Goal: Task Accomplishment & Management: Manage account settings

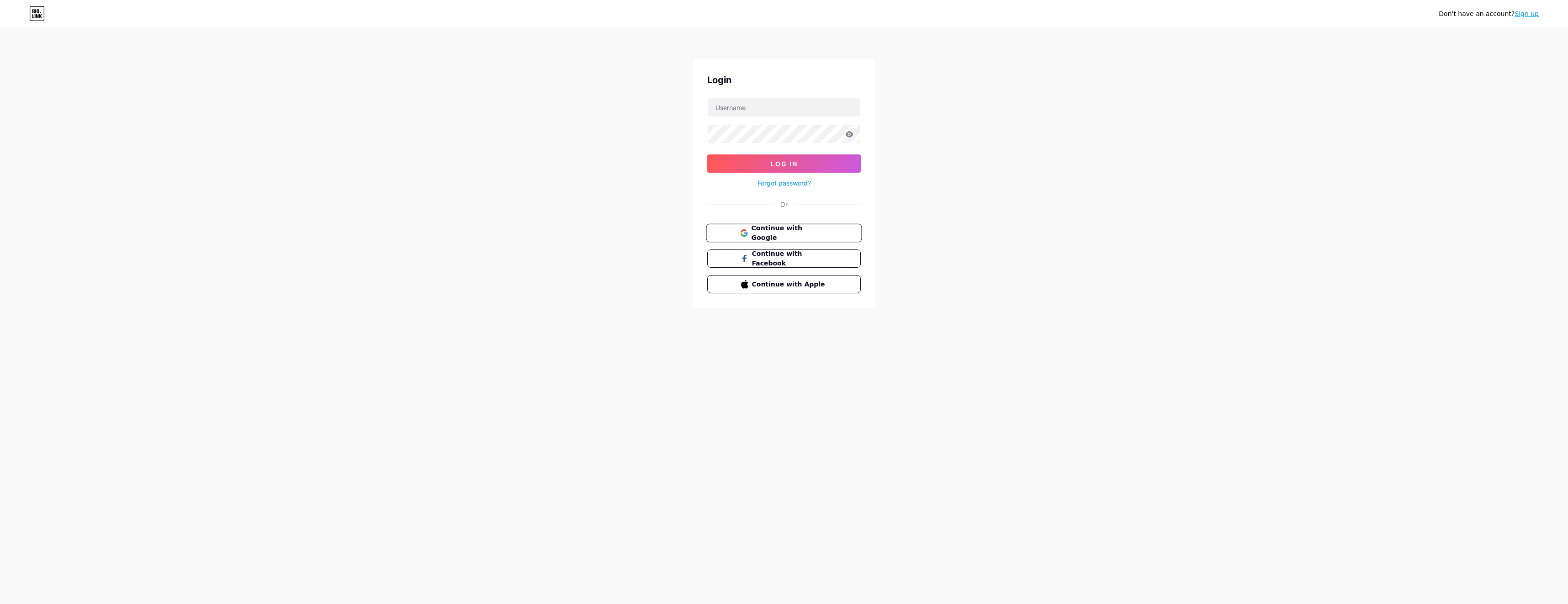
click at [778, 237] on span "Continue with Google" at bounding box center [789, 233] width 76 height 20
click at [752, 105] on input "text" at bounding box center [784, 107] width 153 height 18
click at [707, 154] on button "Log In" at bounding box center [783, 163] width 154 height 18
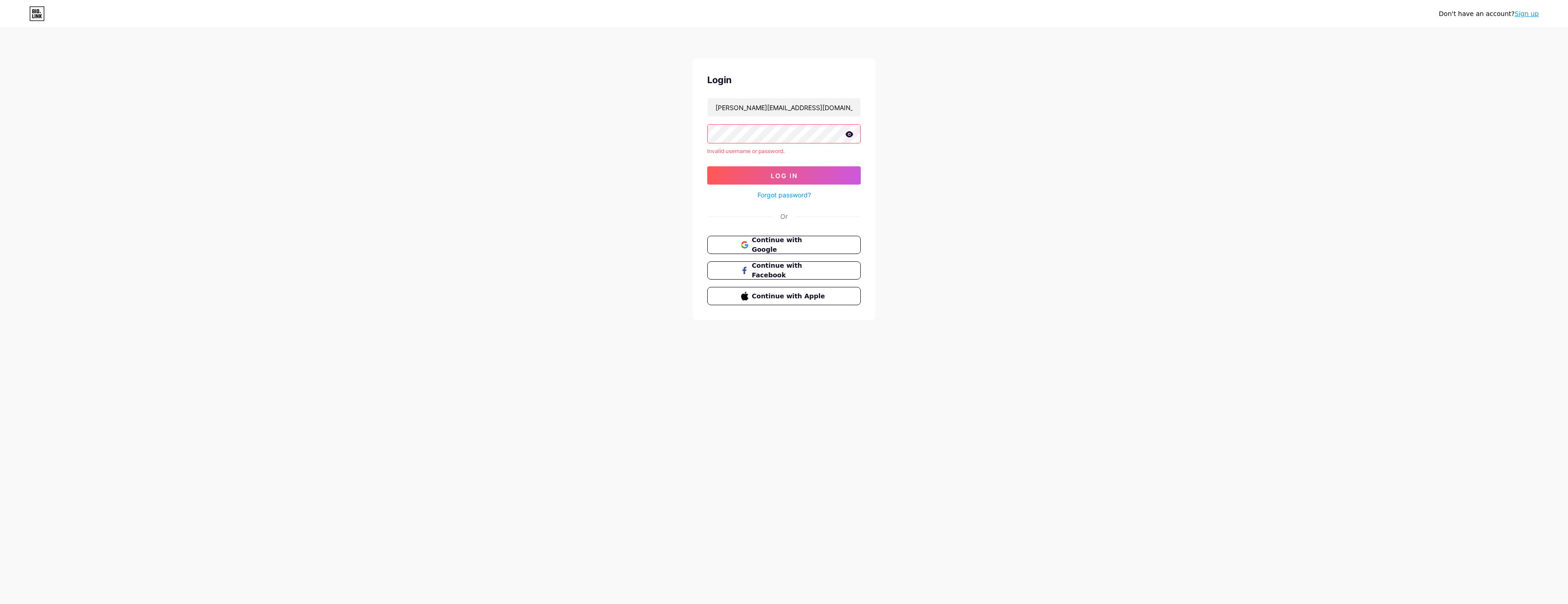
click at [656, 133] on div "Don't have an account? Sign up Login [PERSON_NAME][EMAIL_ADDRESS][DOMAIN_NAME] …" at bounding box center [784, 175] width 1568 height 350
click at [707, 154] on button "Log In" at bounding box center [783, 163] width 154 height 18
click at [852, 133] on icon at bounding box center [849, 134] width 8 height 7
click at [717, 144] on form "[PERSON_NAME][EMAIL_ADDRESS][DOMAIN_NAME] Invalid username or password. Log In …" at bounding box center [783, 149] width 154 height 103
drag, startPoint x: 812, startPoint y: 106, endPoint x: 698, endPoint y: 108, distance: 114.0
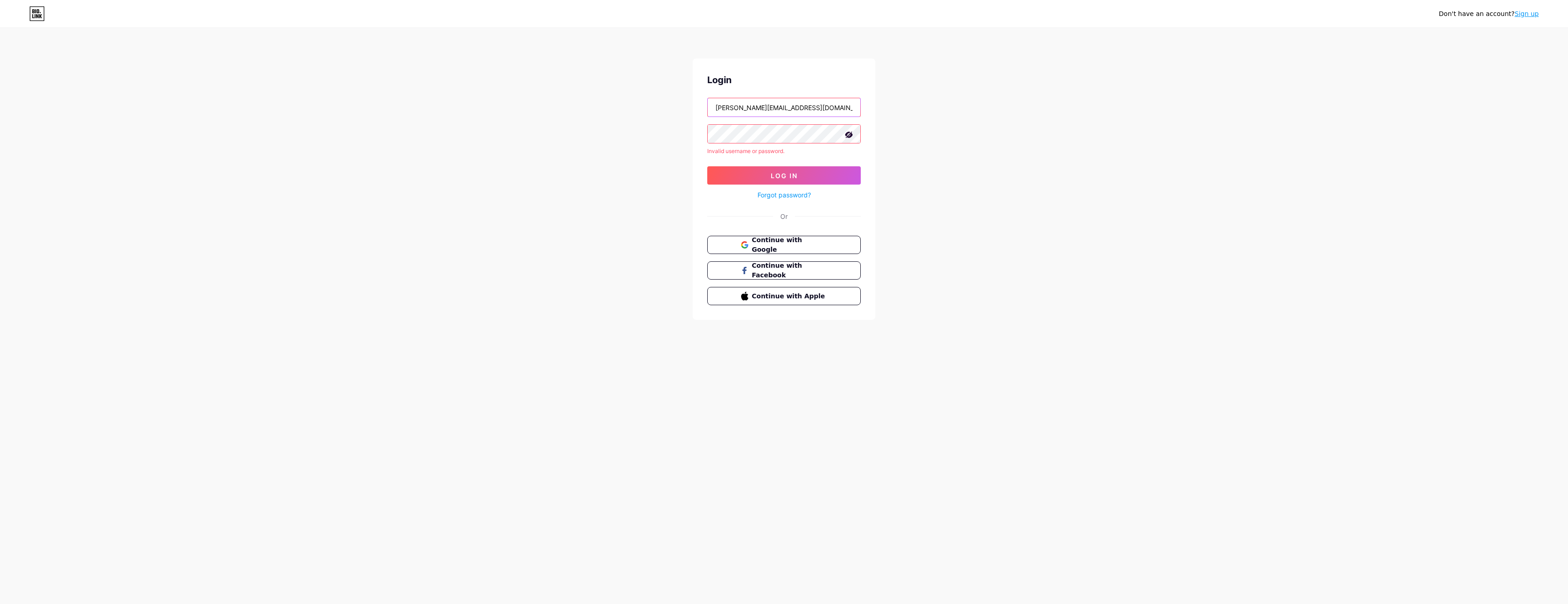
click at [698, 108] on div "Login [PERSON_NAME][EMAIL_ADDRESS][DOMAIN_NAME] Invalid username or password. L…" at bounding box center [783, 189] width 183 height 262
type input "[EMAIL_ADDRESS][DOMAIN_NAME]"
click at [822, 180] on button "Log In" at bounding box center [783, 176] width 154 height 18
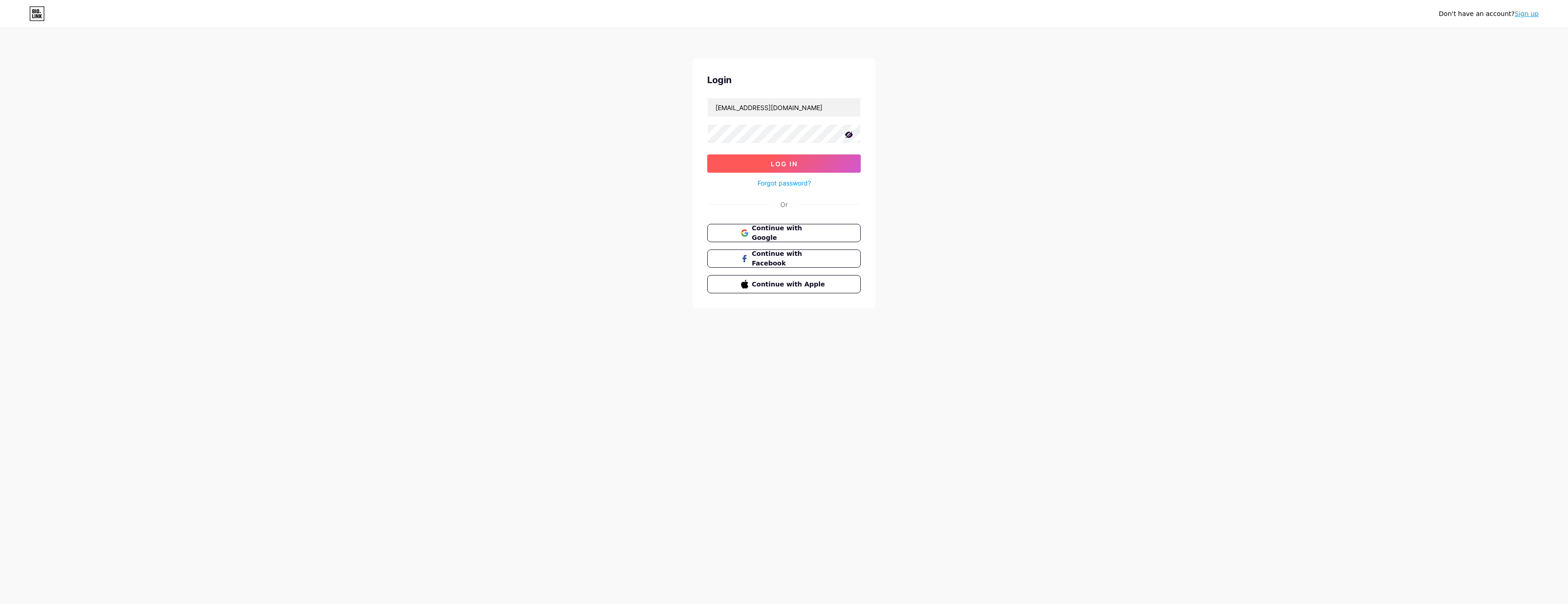
click at [818, 159] on button "Log In" at bounding box center [783, 163] width 154 height 18
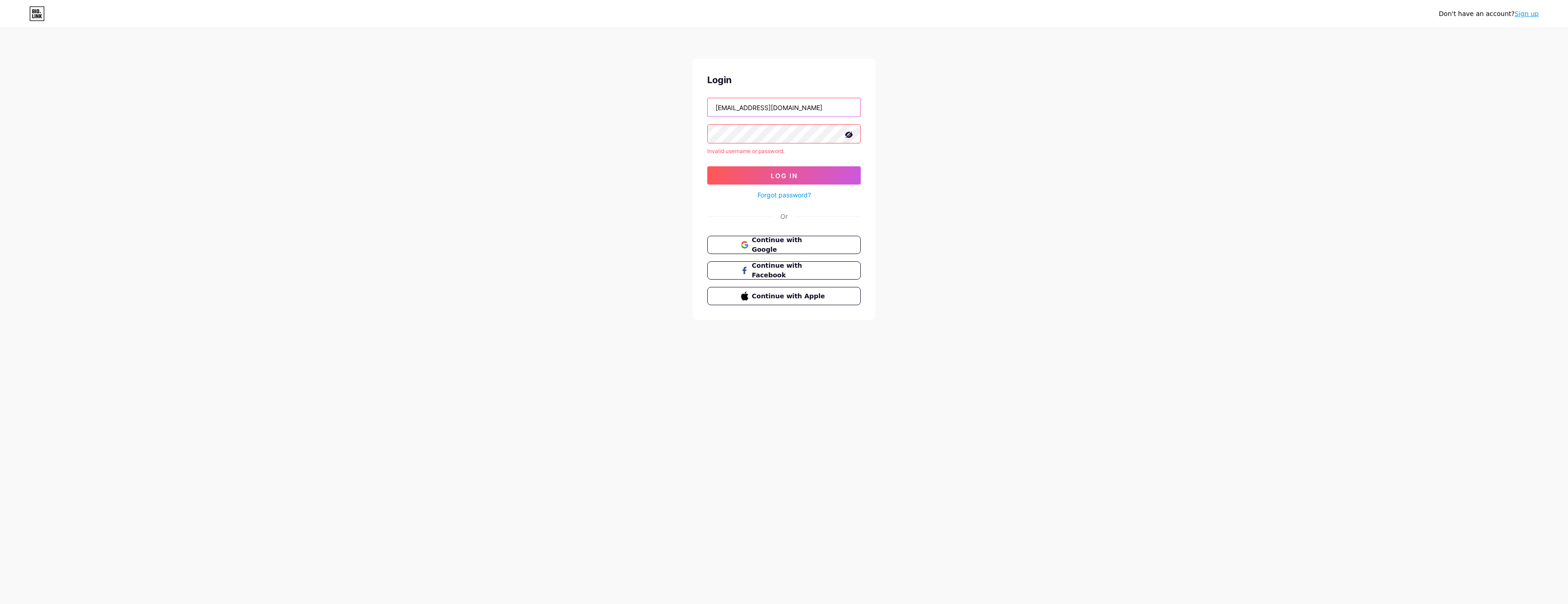
click at [796, 108] on input "[EMAIL_ADDRESS][DOMAIN_NAME]" at bounding box center [784, 107] width 153 height 18
click at [791, 193] on link "Forgot password?" at bounding box center [784, 195] width 54 height 10
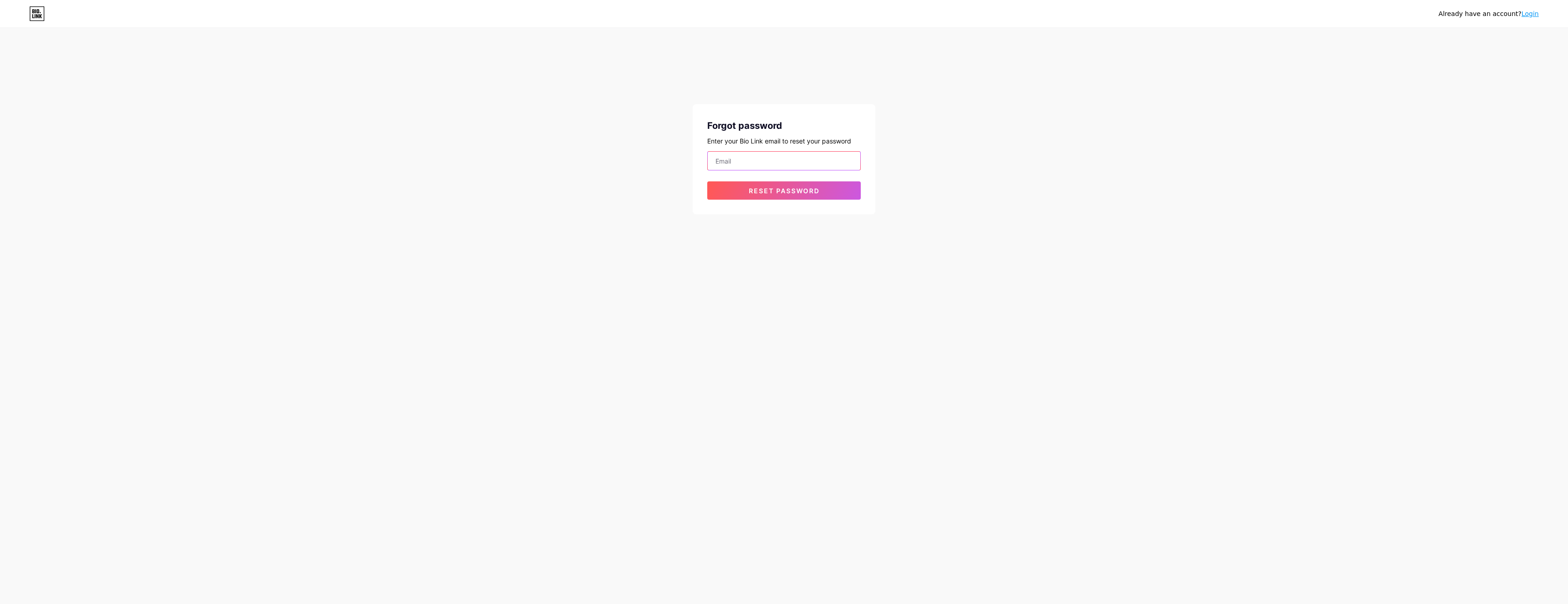
click at [792, 160] on input "email" at bounding box center [784, 161] width 153 height 18
paste input "[EMAIL_ADDRESS][DOMAIN_NAME]"
click at [709, 192] on button "Reset password" at bounding box center [783, 190] width 154 height 18
drag, startPoint x: 815, startPoint y: 155, endPoint x: 570, endPoint y: 159, distance: 245.0
click at [570, 159] on div "Already have an account? Login Forgot password Enter your Bio Link email to res…" at bounding box center [784, 128] width 1568 height 255
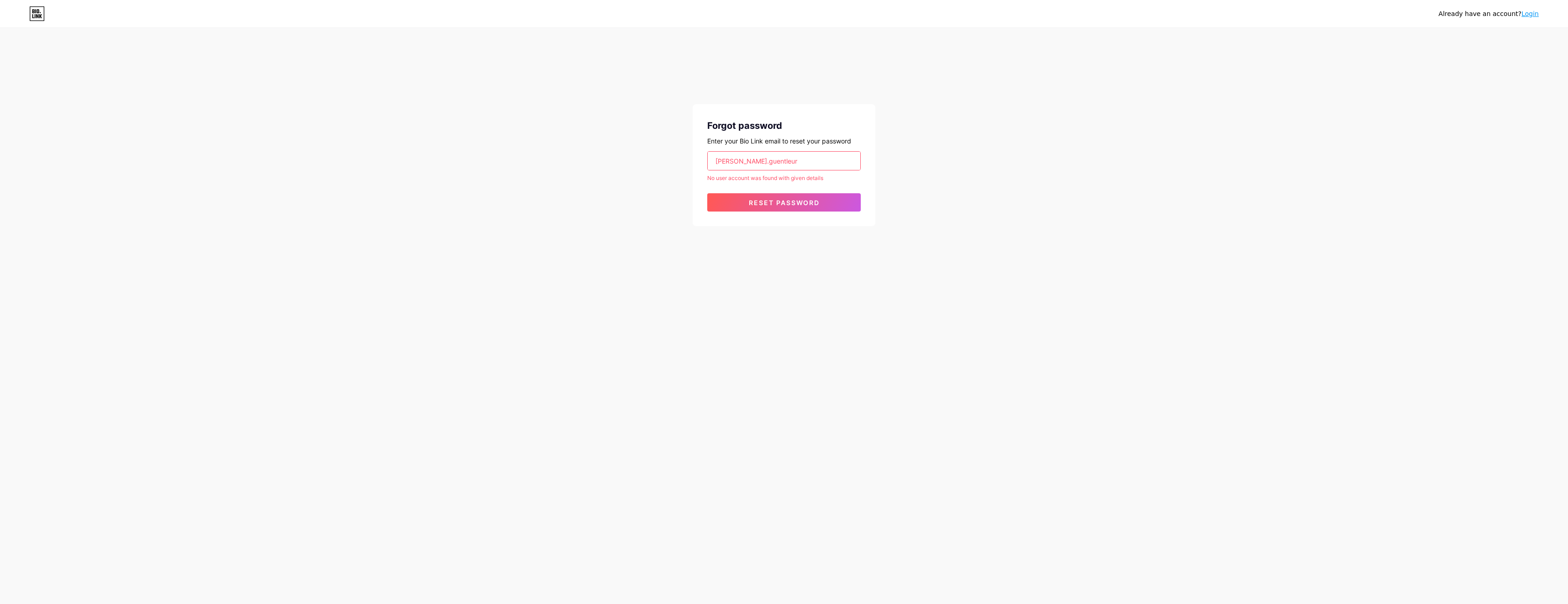
type input "[PERSON_NAME][EMAIL_ADDRESS][DOMAIN_NAME]"
drag, startPoint x: 826, startPoint y: 159, endPoint x: 603, endPoint y: 152, distance: 223.1
click at [603, 152] on div "Already have an account? Login Forgot password Enter your Bio Link email to res…" at bounding box center [784, 122] width 1568 height 244
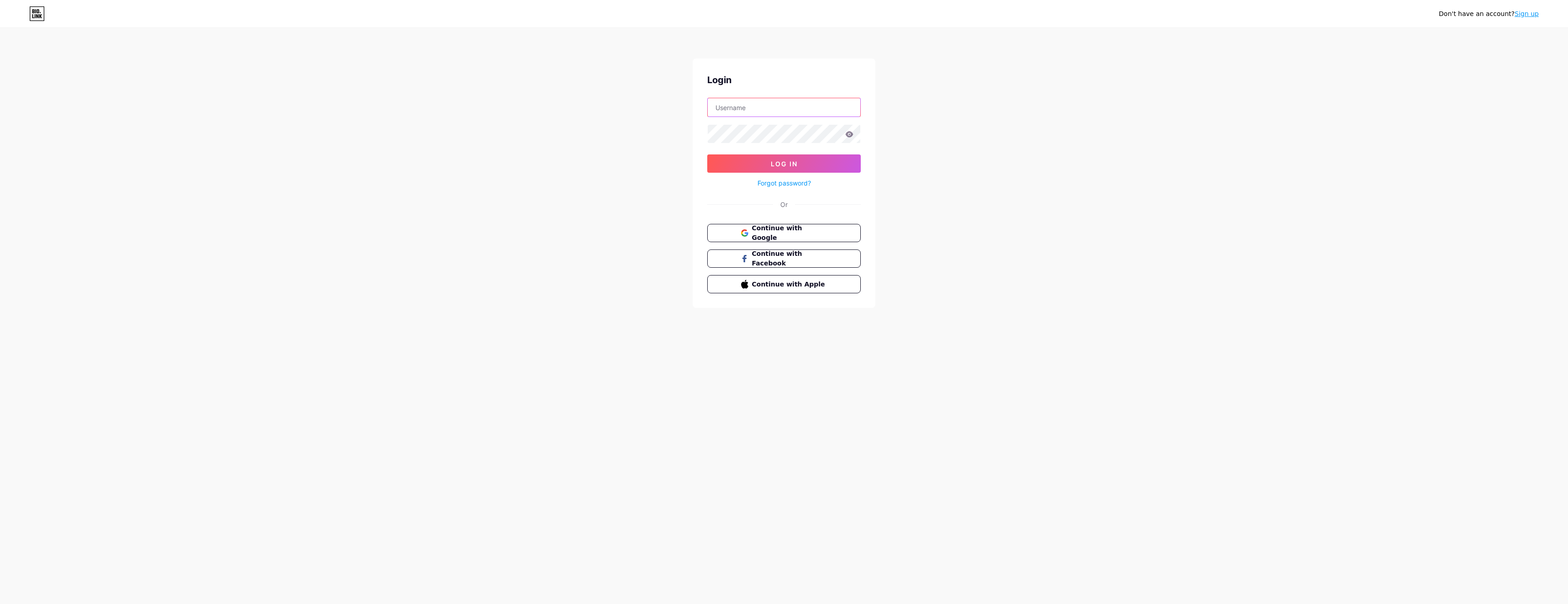
click at [761, 106] on input "text" at bounding box center [784, 107] width 153 height 18
paste input "[PERSON_NAME][EMAIL_ADDRESS][DOMAIN_NAME]"
type input "[PERSON_NAME][EMAIL_ADDRESS][DOMAIN_NAME]"
click at [791, 164] on span "Log In" at bounding box center [784, 164] width 27 height 8
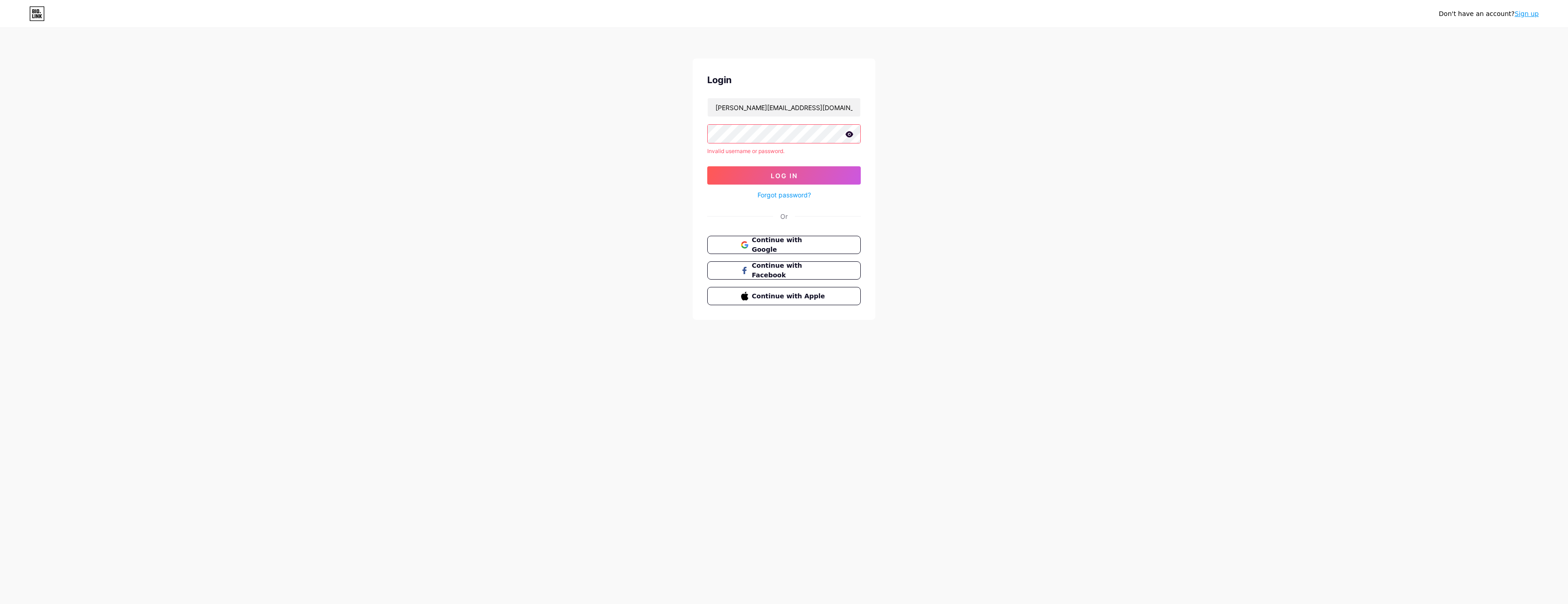
click at [793, 189] on div "Forgot password?" at bounding box center [783, 193] width 154 height 16
click at [793, 193] on link "Forgot password?" at bounding box center [784, 195] width 54 height 10
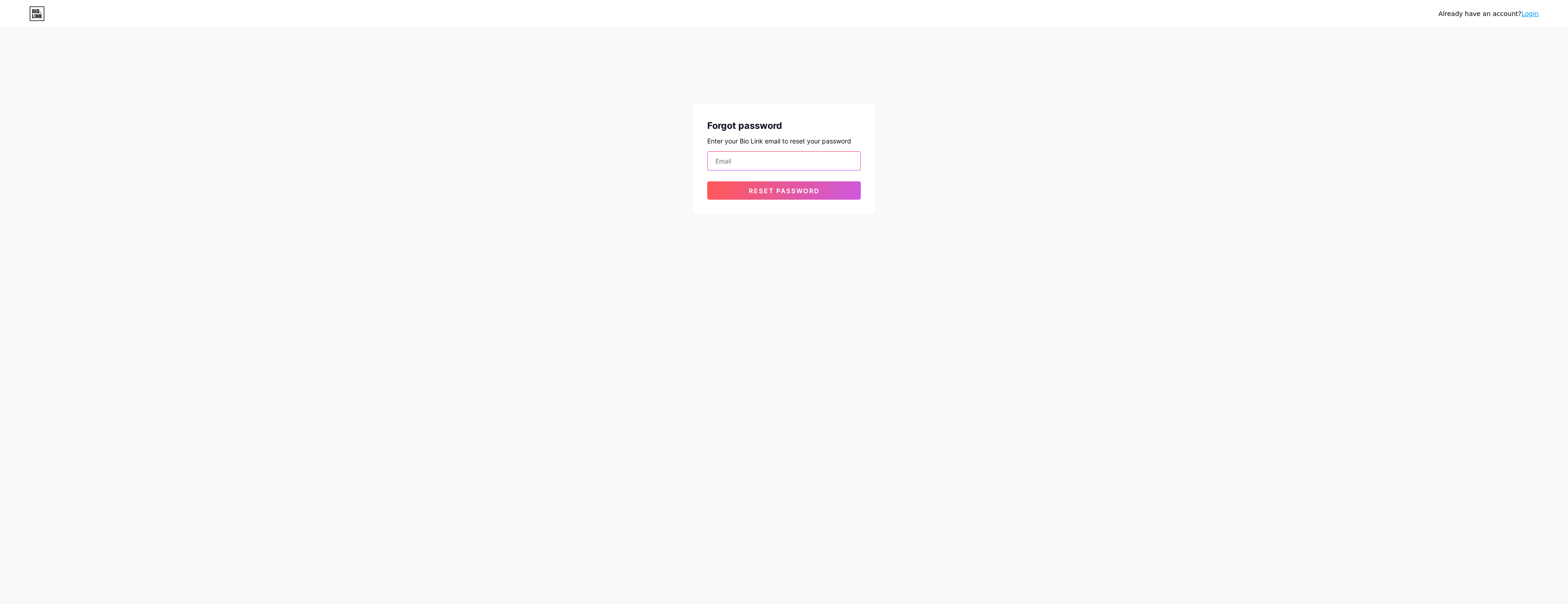
click at [794, 167] on input "email" at bounding box center [784, 161] width 153 height 18
click at [782, 196] on button "Reset password" at bounding box center [783, 190] width 154 height 18
drag, startPoint x: 657, startPoint y: 168, endPoint x: 514, endPoint y: 166, distance: 143.0
click at [514, 166] on div "Already have an account? Login Forgot password Enter your Bio Link email to res…" at bounding box center [784, 128] width 1568 height 255
type input "[PERSON_NAME][EMAIL_ADDRESS][DOMAIN_NAME]"
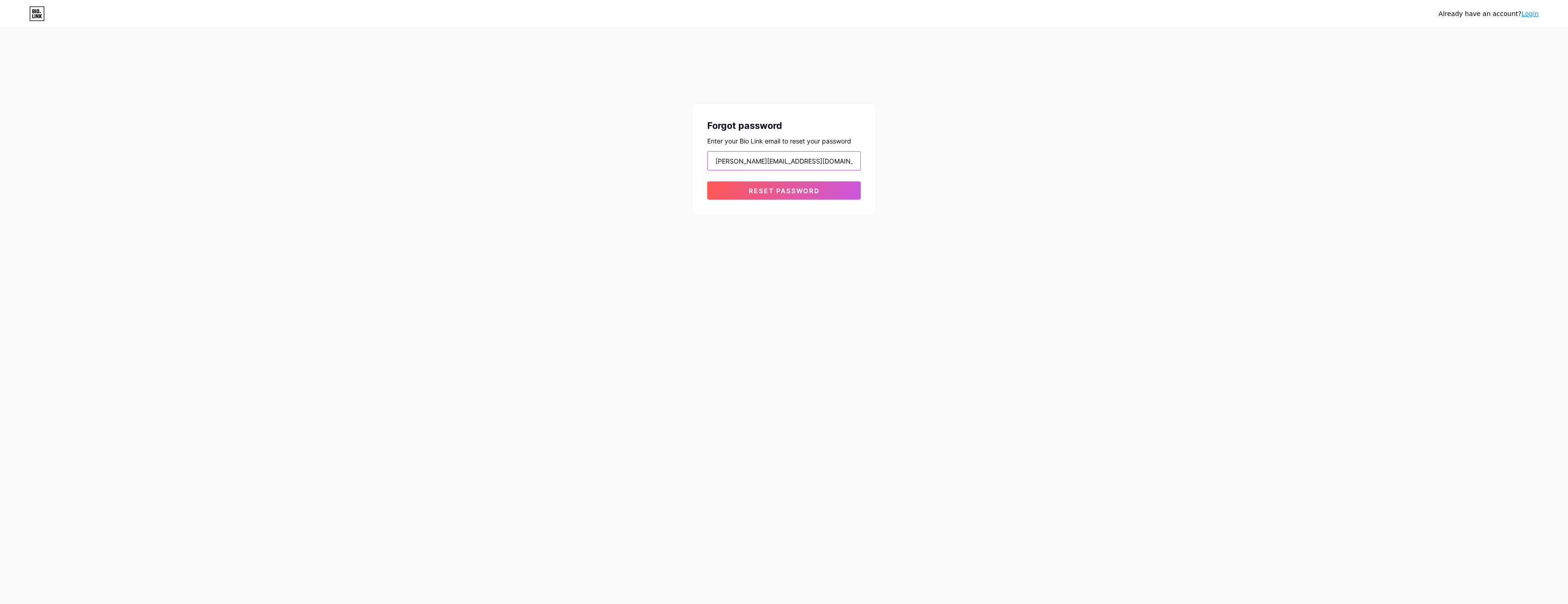
click at [707, 181] on button "Reset password" at bounding box center [783, 190] width 154 height 18
click at [774, 163] on input "[PERSON_NAME][EMAIL_ADDRESS][DOMAIN_NAME]" at bounding box center [784, 161] width 153 height 18
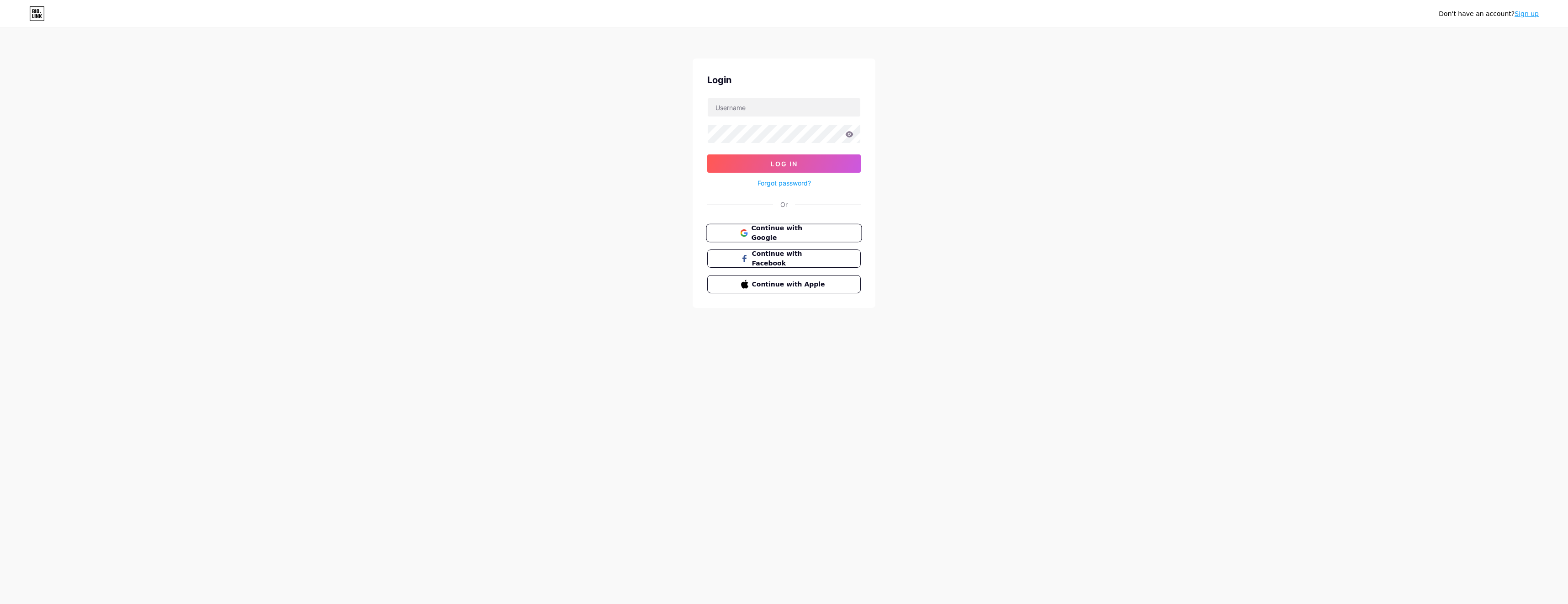
click at [782, 238] on button "Continue with Google" at bounding box center [784, 233] width 156 height 19
click at [808, 118] on form "Log In Forgot password?" at bounding box center [783, 143] width 154 height 91
click at [803, 105] on input "text" at bounding box center [784, 107] width 153 height 18
type input "marvin.meister@outlook.fr"
click at [799, 167] on button "Log In" at bounding box center [783, 163] width 154 height 18
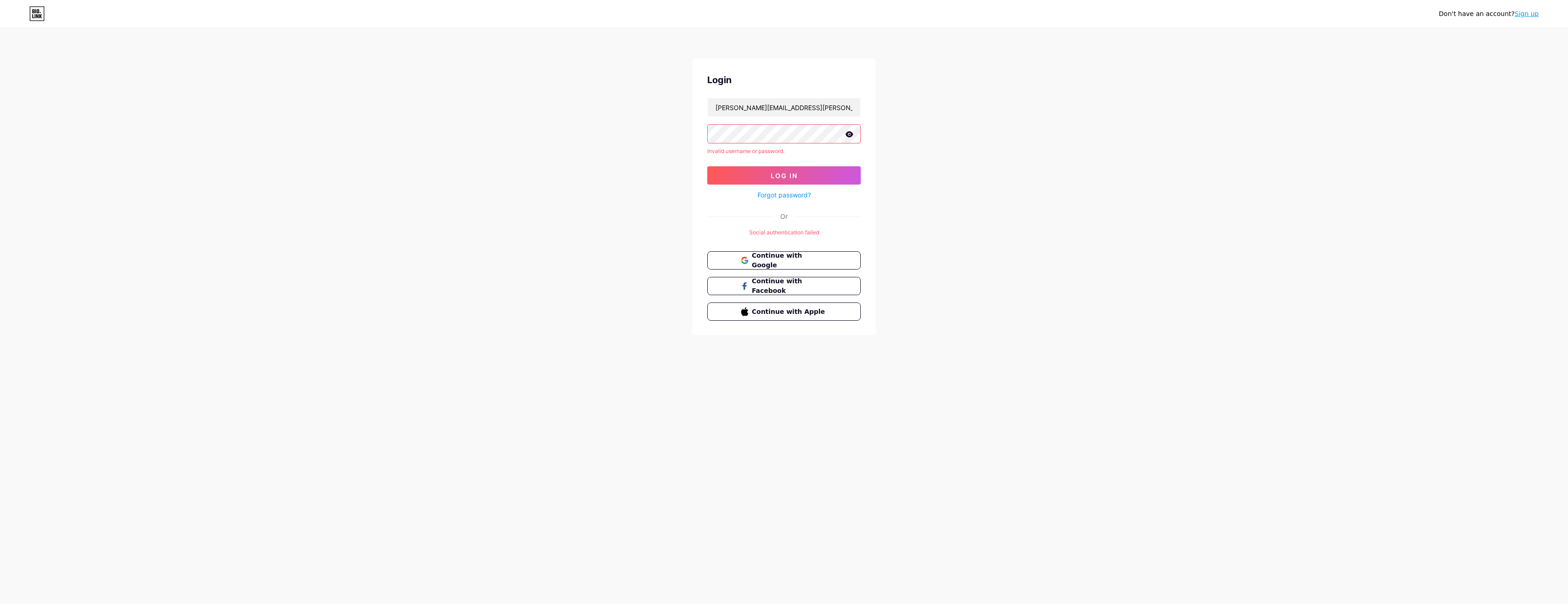
click at [454, 167] on div "Don't have an account? Sign up Login marvin.meister@outlook.fr Invalid username…" at bounding box center [784, 182] width 1568 height 365
click at [707, 154] on button "Log In" at bounding box center [783, 163] width 154 height 18
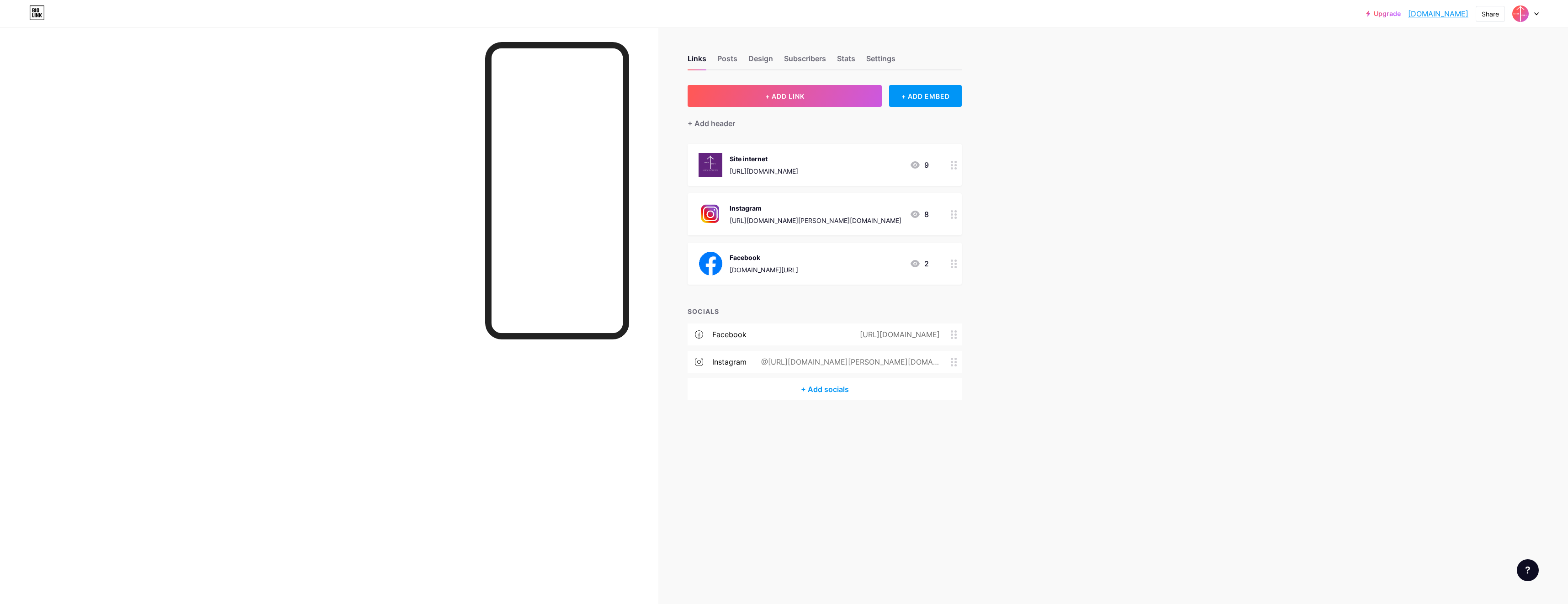
click at [950, 166] on div at bounding box center [954, 165] width 15 height 42
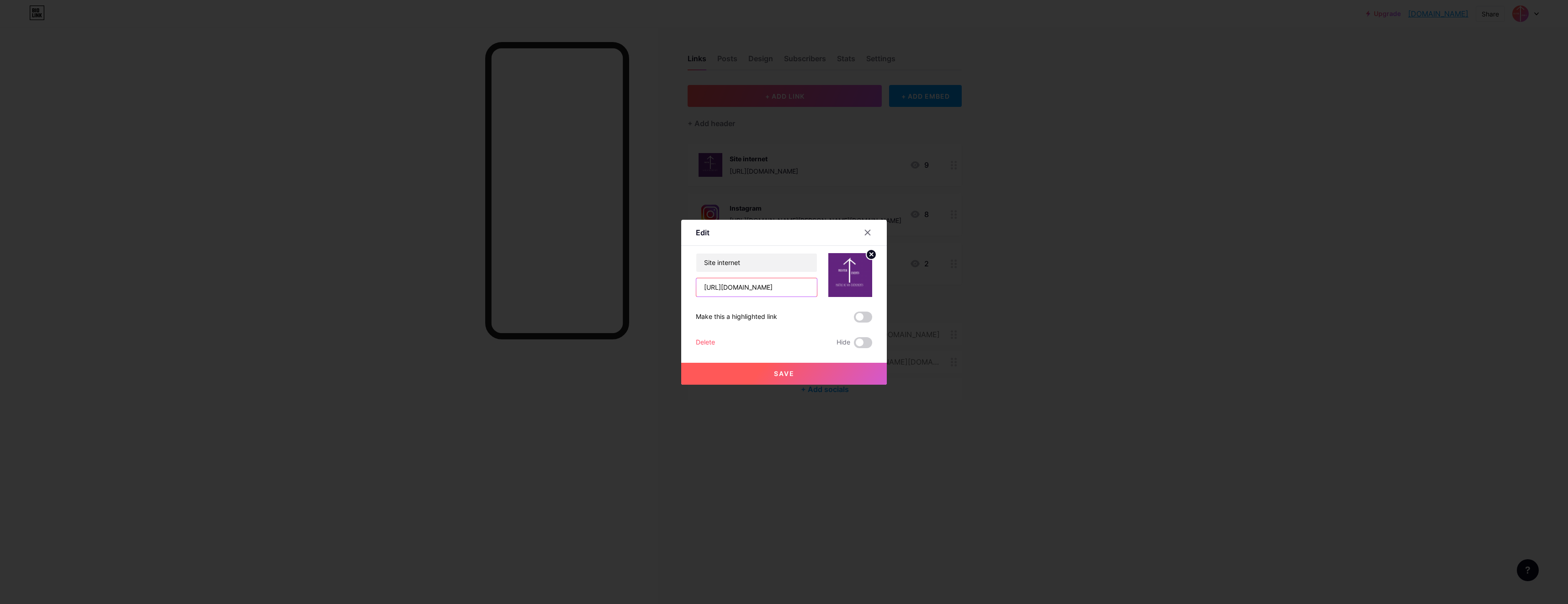
click at [757, 288] on input "https://meisterevents.my.canva.site/meisterevents" at bounding box center [756, 287] width 120 height 18
paste input "www.meisterevents.fr/"
type input "https://www.meisterevents.fr/"
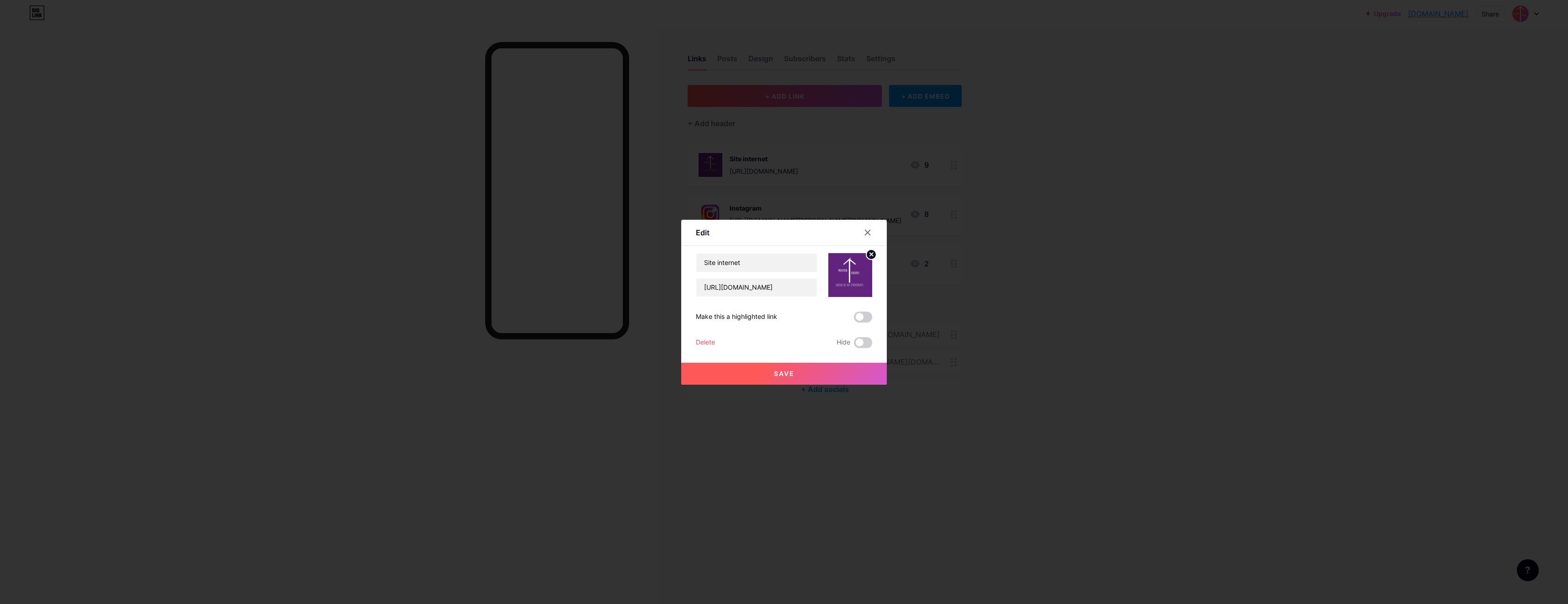
click at [812, 375] on button "Save" at bounding box center [783, 373] width 206 height 22
